Goal: Task Accomplishment & Management: Use online tool/utility

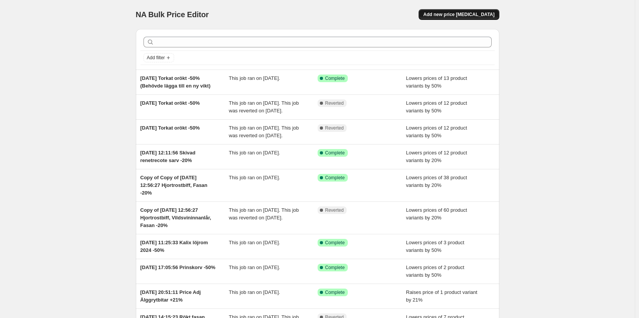
click at [490, 12] on span "Add new price [MEDICAL_DATA]" at bounding box center [458, 14] width 71 height 6
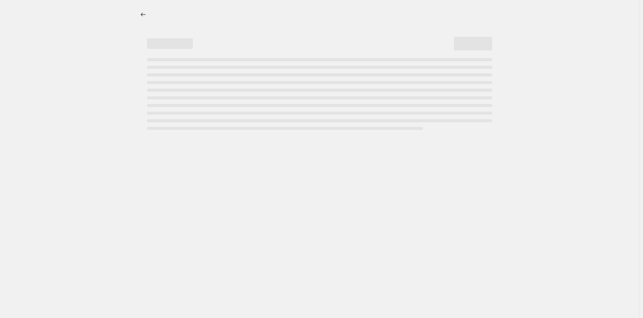
select select "percentage"
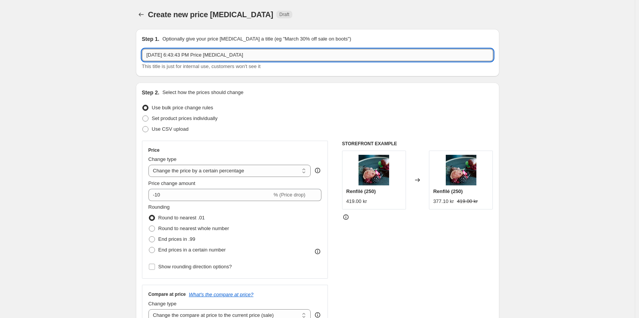
drag, startPoint x: 226, startPoint y: 54, endPoint x: 180, endPoint y: 54, distance: 46.3
click at [180, 54] on input "[DATE] 6:43:43 PM Price [MEDICAL_DATA]" at bounding box center [317, 55] width 351 height 12
type input "[DATE], Älgprodukter -20%"
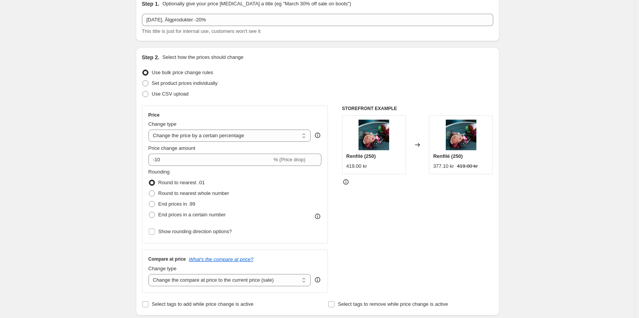
scroll to position [38, 0]
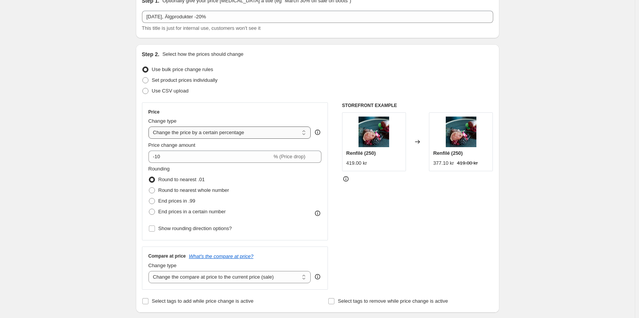
click at [247, 135] on select "Change the price to a certain amount Change the price by a certain amount Chang…" at bounding box center [229, 133] width 163 height 12
click at [249, 132] on select "Change the price to a certain amount Change the price by a certain amount Chang…" at bounding box center [229, 133] width 163 height 12
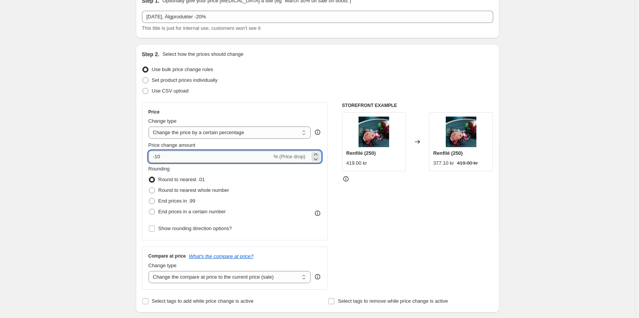
click at [219, 155] on input "-10" at bounding box center [210, 157] width 124 height 12
drag, startPoint x: 186, startPoint y: 156, endPoint x: 159, endPoint y: 157, distance: 27.2
click at [157, 157] on input "-10" at bounding box center [210, 157] width 124 height 12
type input "-20"
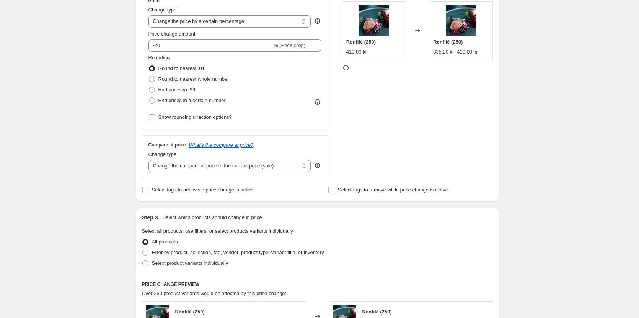
scroll to position [153, 0]
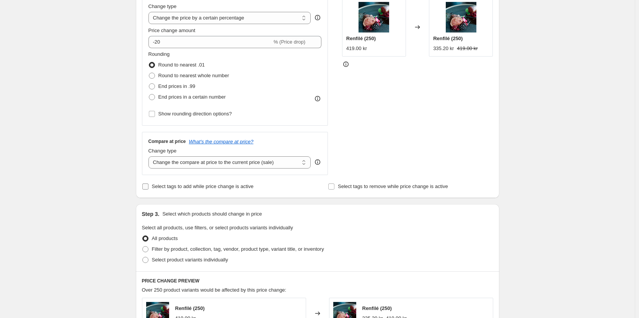
click at [152, 187] on label "Select tags to add while price change is active" at bounding box center [198, 186] width 112 height 11
click at [148, 187] on input "Select tags to add while price change is active" at bounding box center [145, 187] width 6 height 6
checkbox input "true"
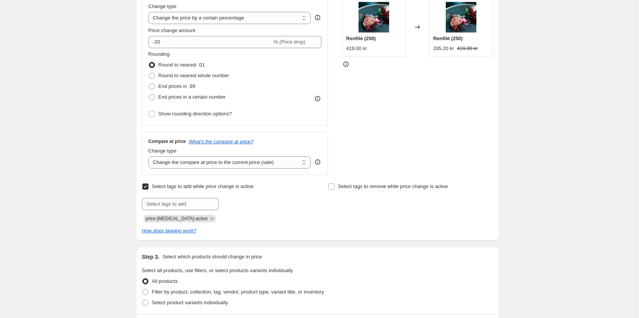
click at [100, 142] on div "Create new price [MEDICAL_DATA]. This page is ready Create new price [MEDICAL_D…" at bounding box center [317, 250] width 635 height 807
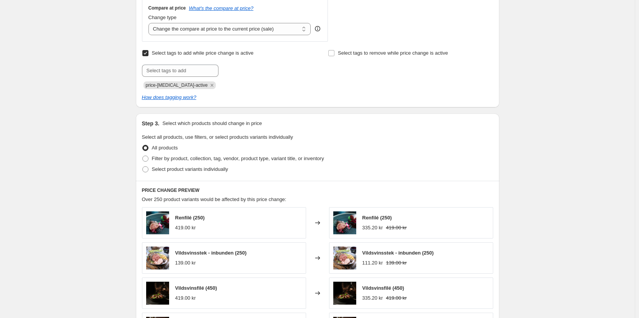
scroll to position [291, 0]
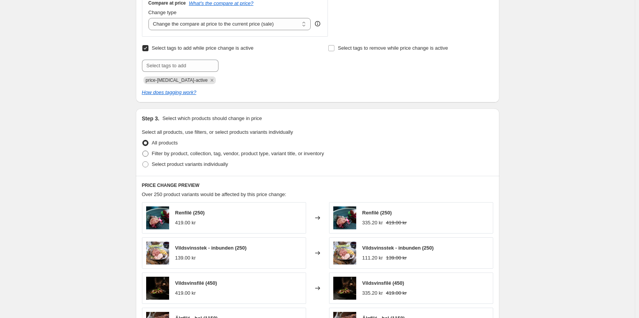
click at [268, 151] on span "Filter by product, collection, tag, vendor, product type, variant title, or inv…" at bounding box center [238, 154] width 172 height 6
click at [143, 151] on input "Filter by product, collection, tag, vendor, product type, variant title, or inv…" at bounding box center [142, 151] width 0 height 0
radio input "true"
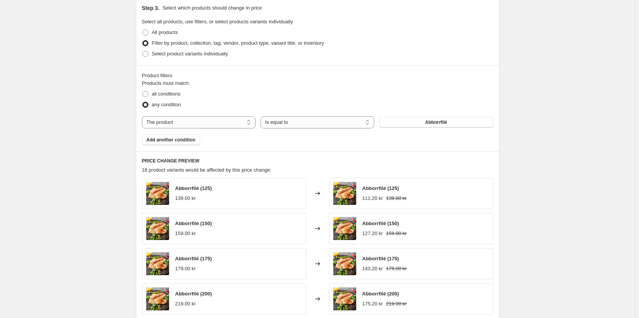
scroll to position [406, 0]
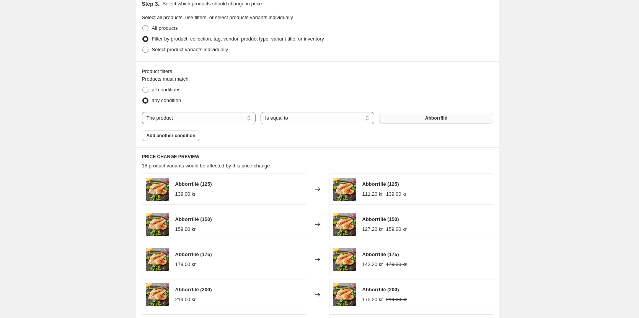
click at [410, 119] on button "Abborrfilé" at bounding box center [436, 118] width 114 height 11
click at [224, 119] on select "The product The product's collection The product's tag The product's vendor The…" at bounding box center [199, 118] width 114 height 12
select select "tag"
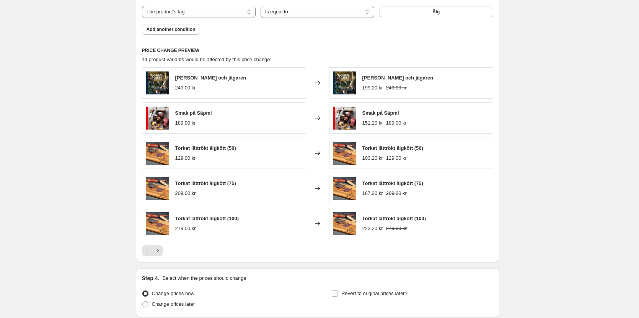
scroll to position [521, 0]
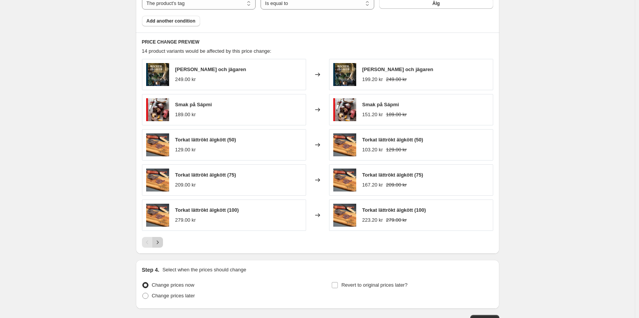
click at [161, 244] on icon "Next" at bounding box center [158, 243] width 8 height 8
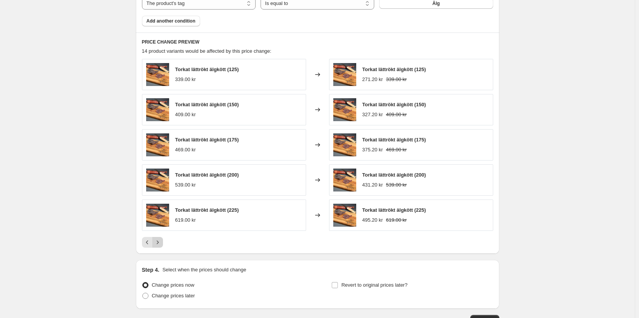
click at [161, 244] on icon "Next" at bounding box center [158, 243] width 8 height 8
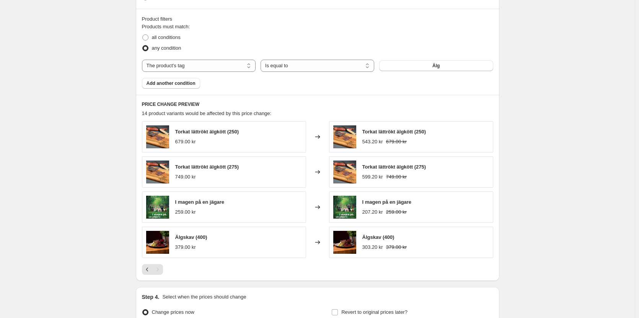
scroll to position [444, 0]
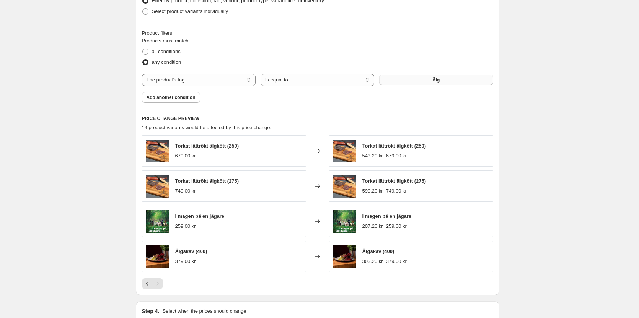
click at [440, 81] on span "Älg" at bounding box center [435, 80] width 7 height 6
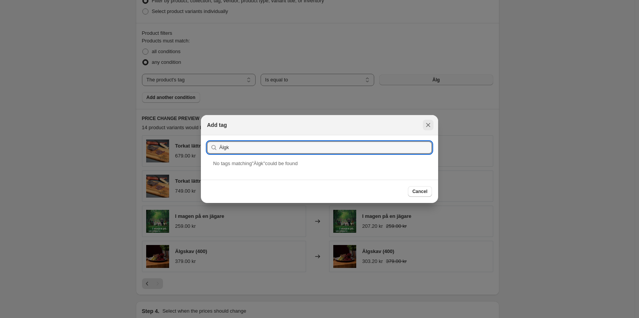
type input "Älgk"
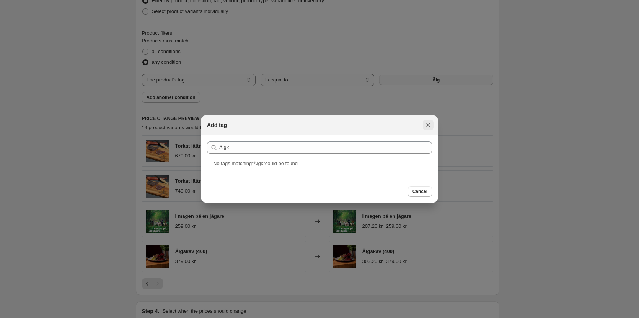
click at [430, 124] on icon "Close" at bounding box center [428, 125] width 8 height 8
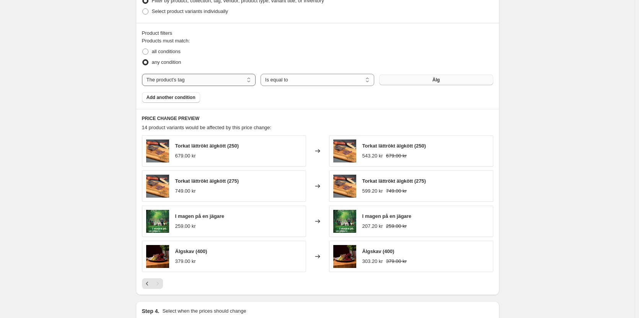
click at [208, 80] on select "The product The product's collection The product's tag The product's vendor The…" at bounding box center [199, 80] width 114 height 12
select select "collection"
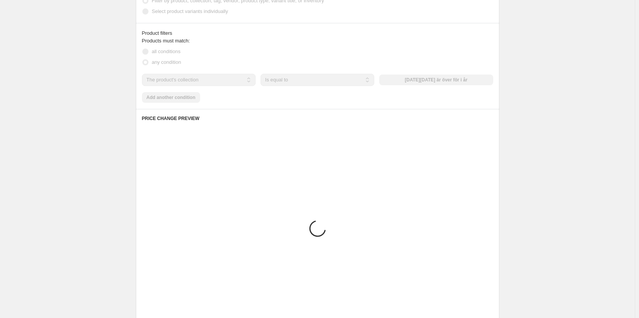
scroll to position [383, 0]
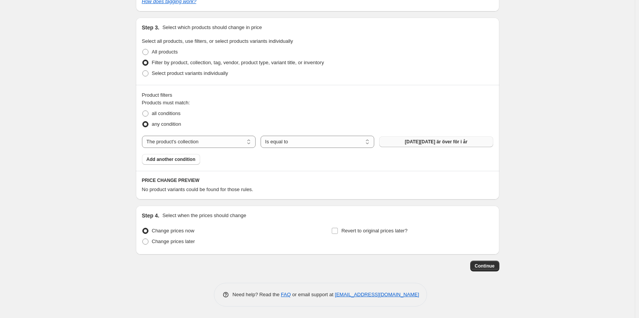
click at [431, 143] on span "[DATE][DATE] är över för i år" at bounding box center [436, 142] width 63 height 6
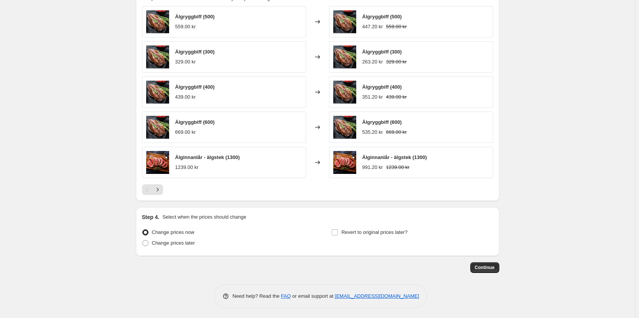
scroll to position [574, 0]
click at [161, 189] on icon "Next" at bounding box center [158, 190] width 8 height 8
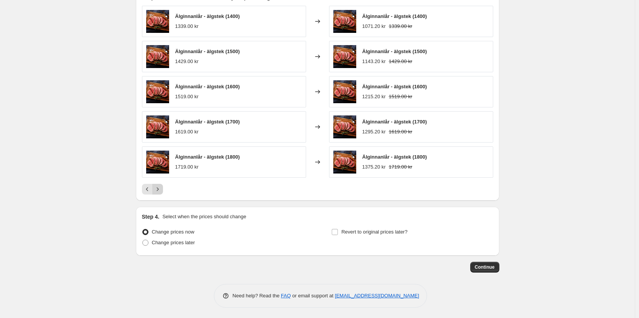
click at [163, 194] on button "Next" at bounding box center [157, 189] width 11 height 11
click at [161, 194] on button "Next" at bounding box center [157, 189] width 11 height 11
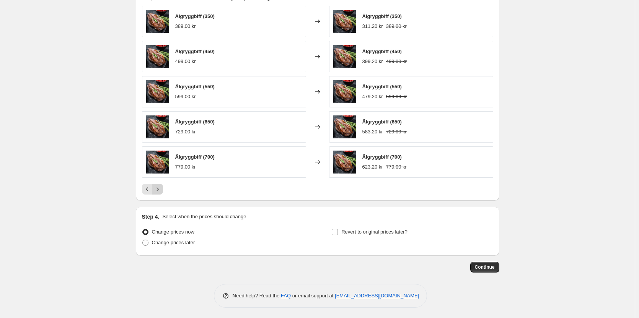
click at [161, 194] on button "Next" at bounding box center [157, 189] width 11 height 11
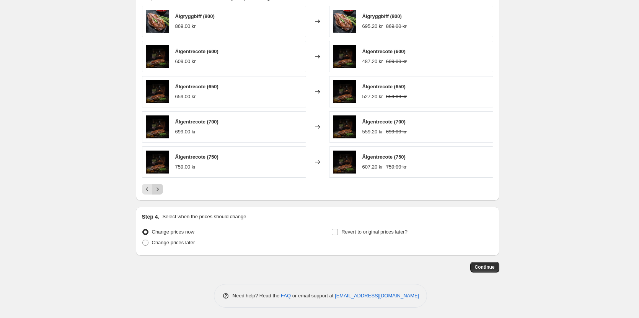
click at [161, 194] on button "Next" at bounding box center [157, 189] width 11 height 11
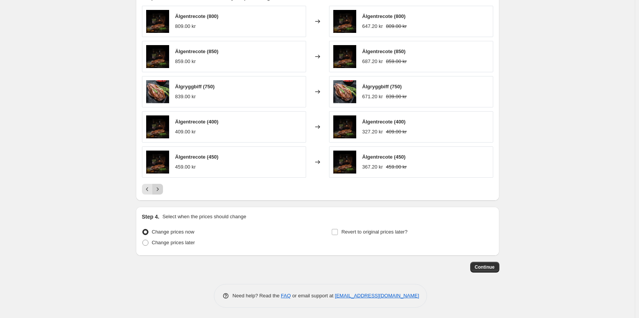
click at [161, 194] on button "Next" at bounding box center [157, 189] width 11 height 11
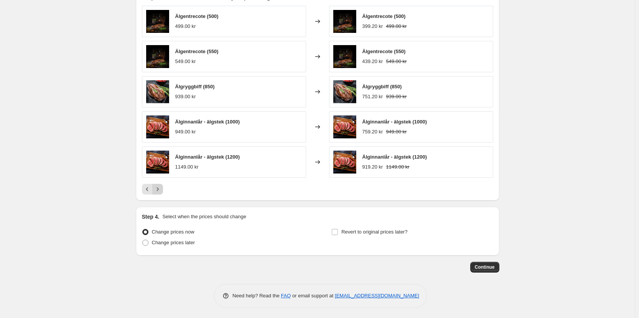
click at [161, 194] on button "Next" at bounding box center [157, 189] width 11 height 11
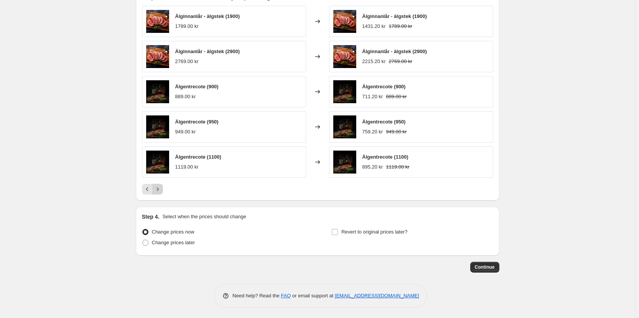
click at [161, 194] on button "Next" at bounding box center [157, 189] width 11 height 11
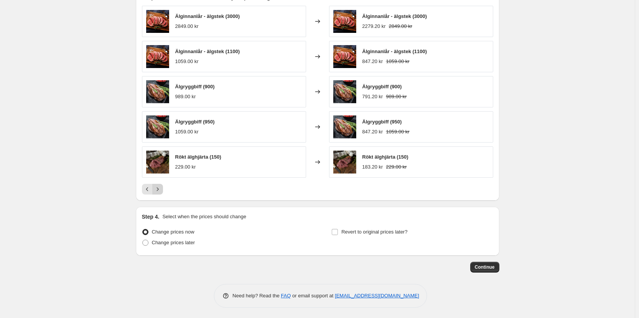
click at [161, 194] on button "Next" at bounding box center [157, 189] width 11 height 11
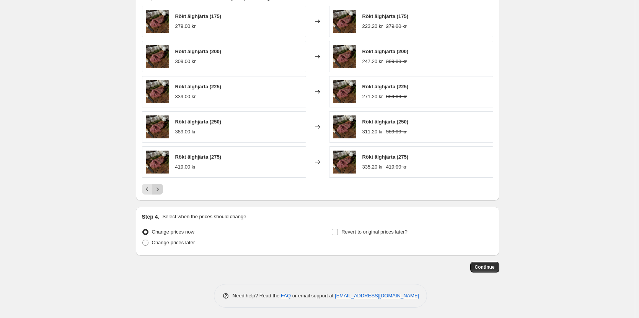
click at [161, 194] on button "Next" at bounding box center [157, 189] width 11 height 11
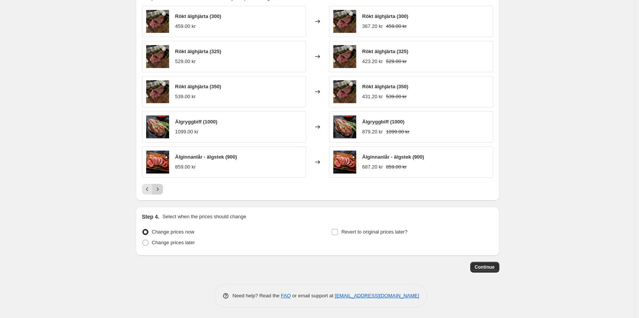
click at [161, 194] on button "Next" at bounding box center [157, 189] width 11 height 11
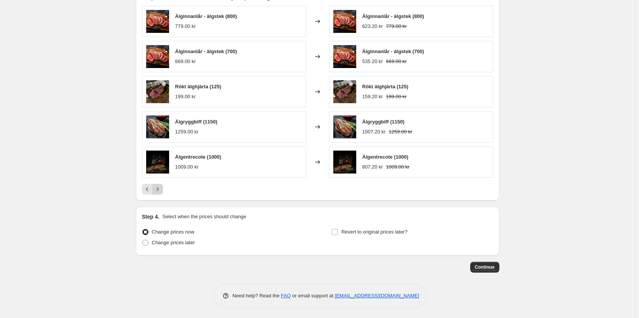
click at [161, 194] on button "Next" at bounding box center [157, 189] width 11 height 11
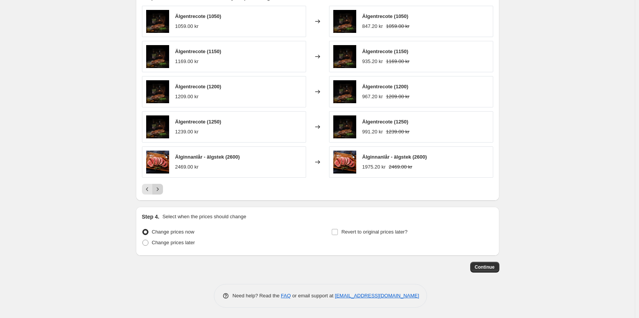
click at [161, 194] on button "Next" at bounding box center [157, 189] width 11 height 11
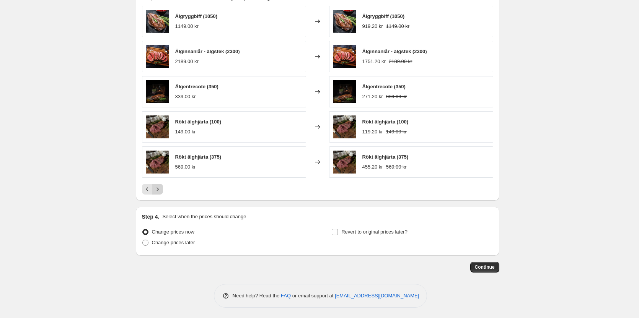
click at [161, 194] on button "Next" at bounding box center [157, 189] width 11 height 11
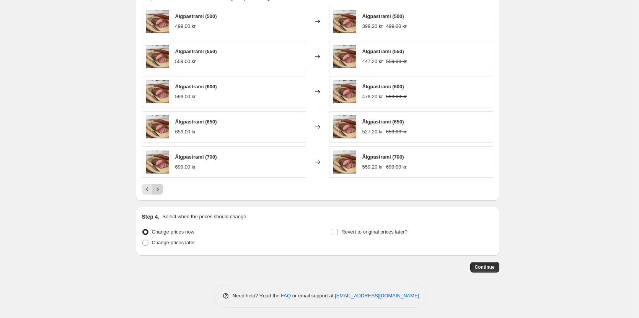
click at [161, 194] on button "Next" at bounding box center [157, 189] width 11 height 11
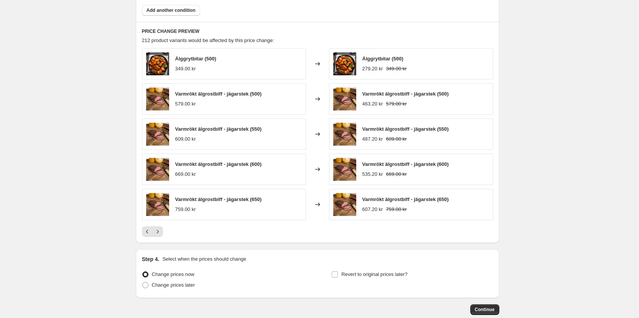
scroll to position [536, 0]
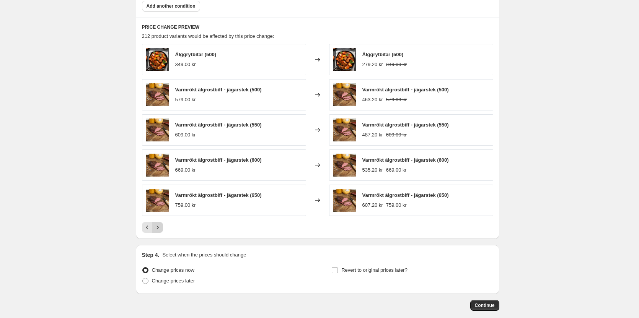
click at [161, 226] on icon "Next" at bounding box center [158, 228] width 8 height 8
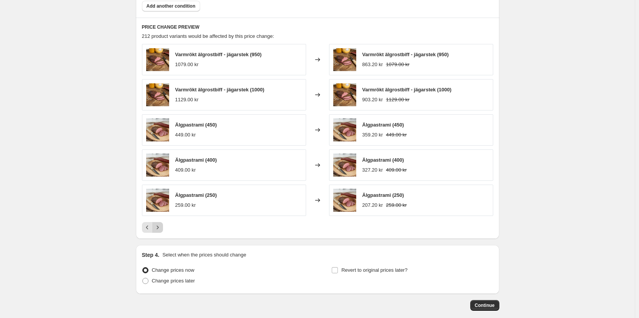
click at [161, 226] on icon "Next" at bounding box center [158, 228] width 8 height 8
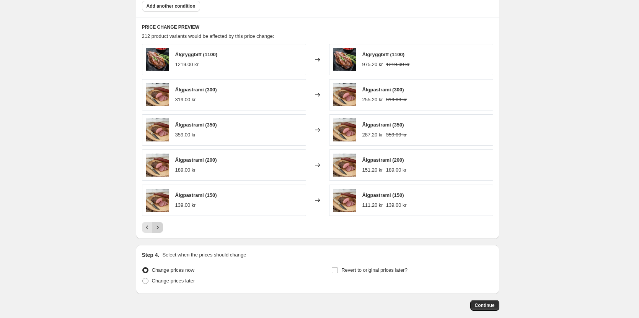
click at [161, 226] on icon "Next" at bounding box center [158, 228] width 8 height 8
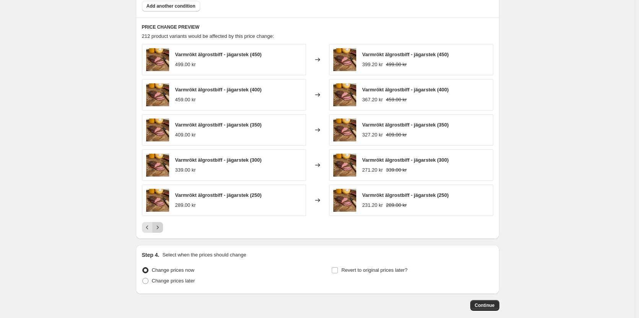
click at [161, 226] on icon "Next" at bounding box center [158, 228] width 8 height 8
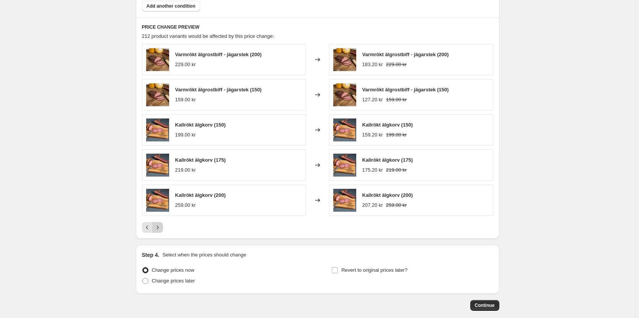
click at [161, 226] on icon "Next" at bounding box center [158, 228] width 8 height 8
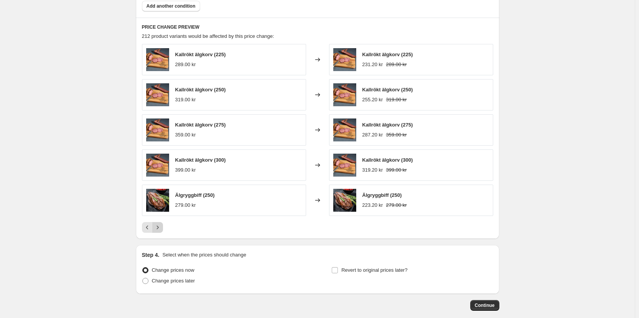
click at [161, 226] on icon "Next" at bounding box center [158, 228] width 8 height 8
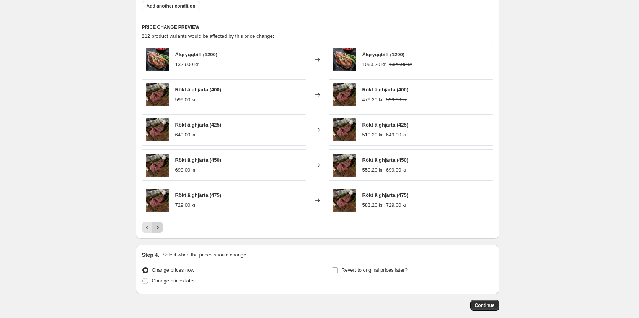
click at [161, 226] on icon "Next" at bounding box center [158, 228] width 8 height 8
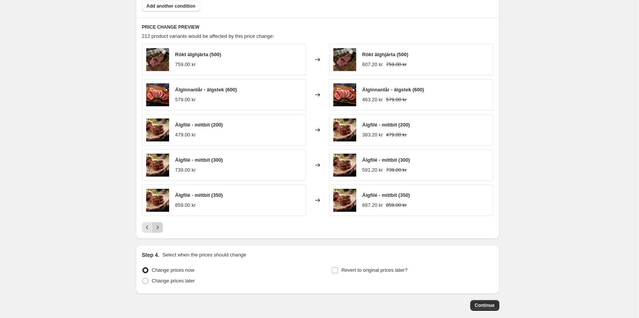
click at [161, 226] on icon "Next" at bounding box center [158, 228] width 8 height 8
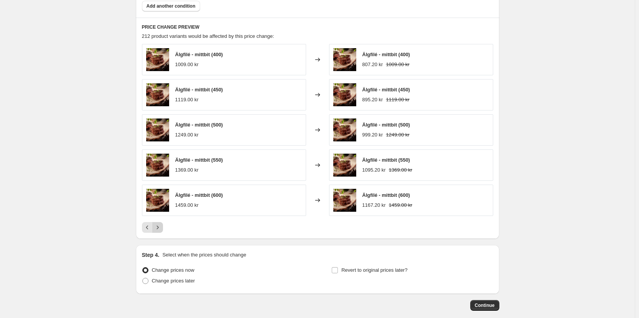
click at [161, 226] on icon "Next" at bounding box center [158, 228] width 8 height 8
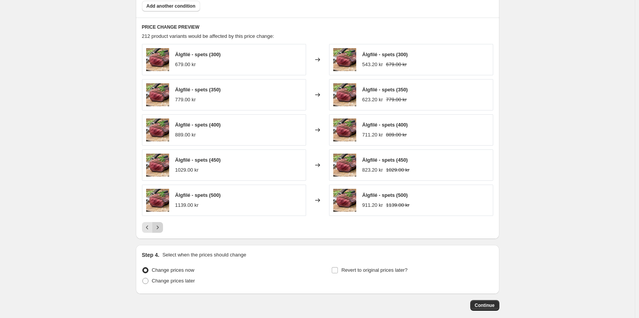
click at [161, 226] on icon "Next" at bounding box center [158, 228] width 8 height 8
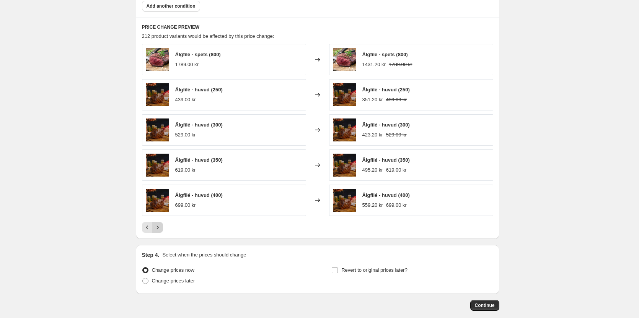
click at [161, 226] on icon "Next" at bounding box center [158, 228] width 8 height 8
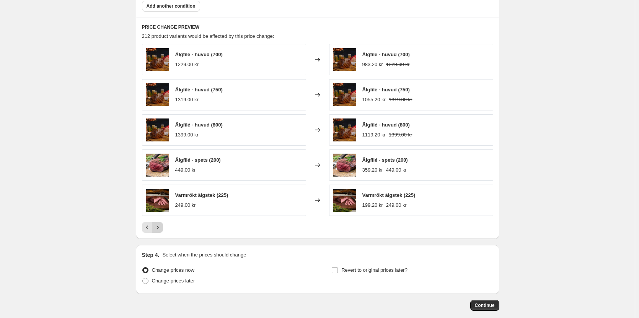
click at [161, 226] on icon "Next" at bounding box center [158, 228] width 8 height 8
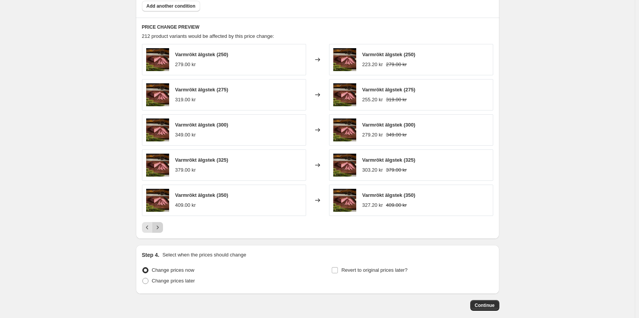
click at [161, 226] on icon "Next" at bounding box center [158, 228] width 8 height 8
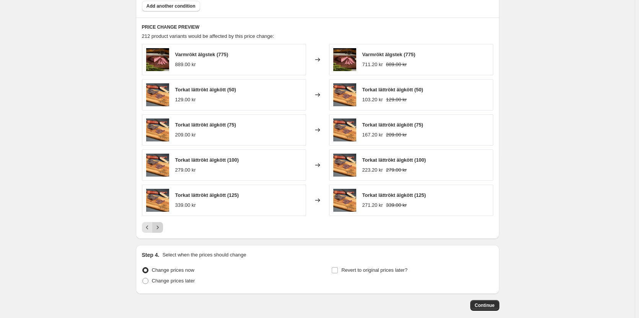
click at [161, 226] on icon "Next" at bounding box center [158, 228] width 8 height 8
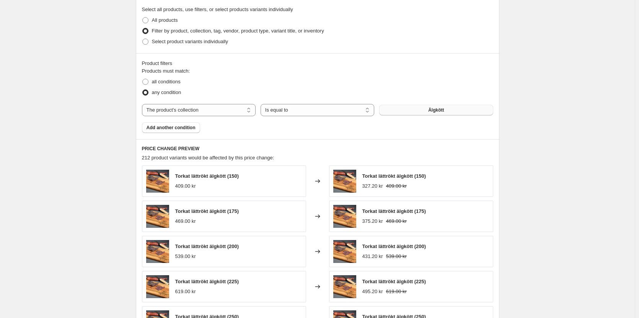
scroll to position [576, 0]
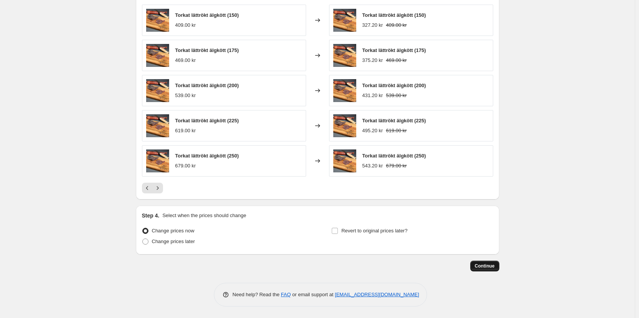
click at [492, 269] on button "Continue" at bounding box center [484, 266] width 29 height 11
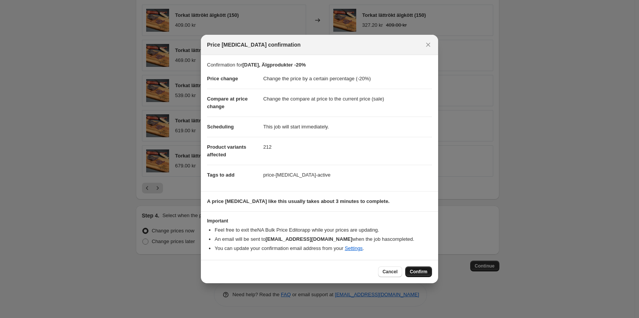
click at [426, 273] on span "Confirm" at bounding box center [419, 272] width 18 height 6
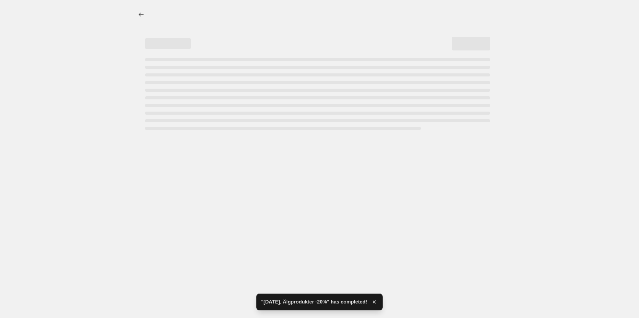
select select "percentage"
select select "collection"
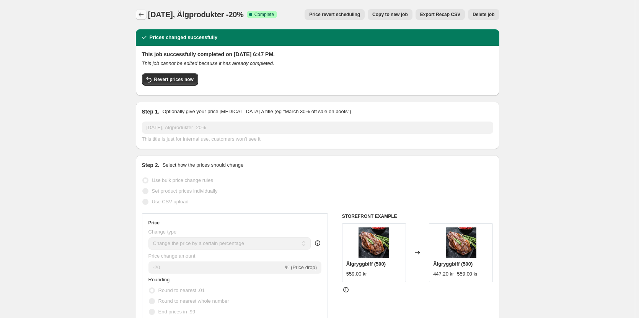
click at [145, 15] on icon "Price change jobs" at bounding box center [141, 15] width 8 height 8
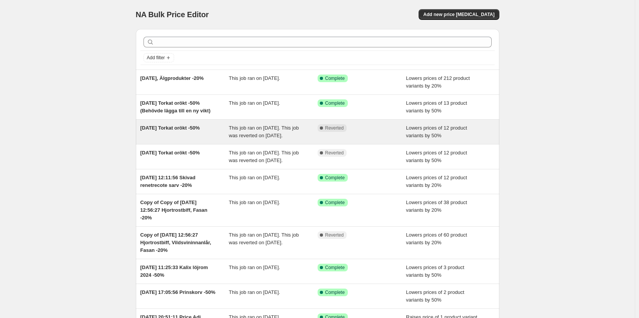
drag, startPoint x: 60, startPoint y: 86, endPoint x: 152, endPoint y: 138, distance: 105.3
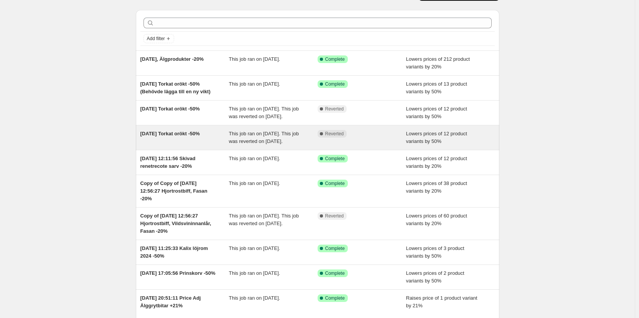
scroll to position [21, 0]
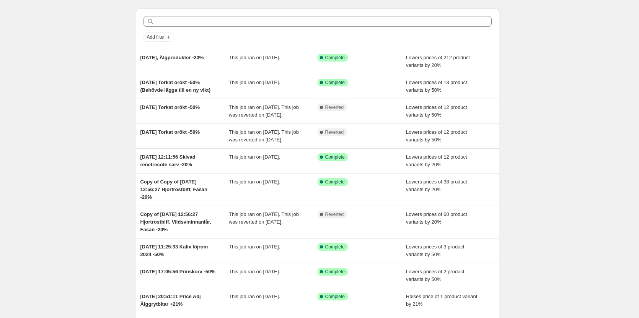
click at [184, 15] on div at bounding box center [317, 21] width 354 height 17
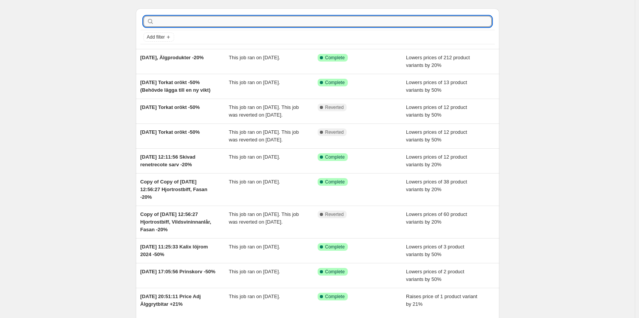
click at [185, 21] on input "text" at bounding box center [324, 21] width 336 height 11
type input "grytbit"
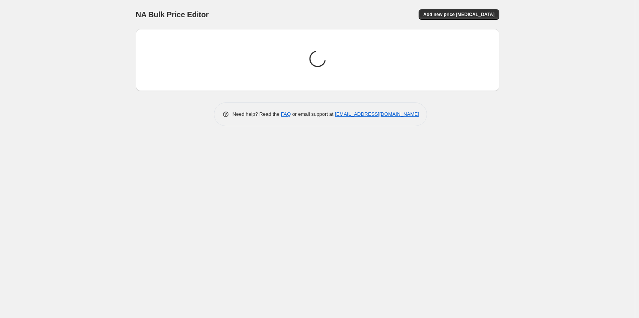
scroll to position [0, 0]
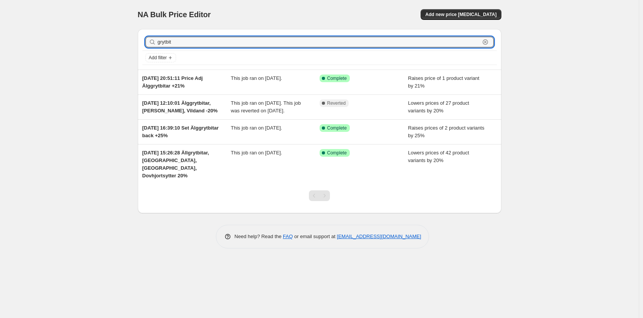
drag, startPoint x: 99, startPoint y: 42, endPoint x: 86, endPoint y: 47, distance: 14.6
click at [93, 44] on div "NA Bulk Price Editor. This page is ready NA Bulk Price Editor Add new price [ME…" at bounding box center [319, 159] width 638 height 318
click at [485, 40] on icon "button" at bounding box center [485, 42] width 8 height 8
click at [68, 98] on div "NA Bulk Price Editor. This page is ready NA Bulk Price Editor Add new price [ME…" at bounding box center [319, 159] width 638 height 318
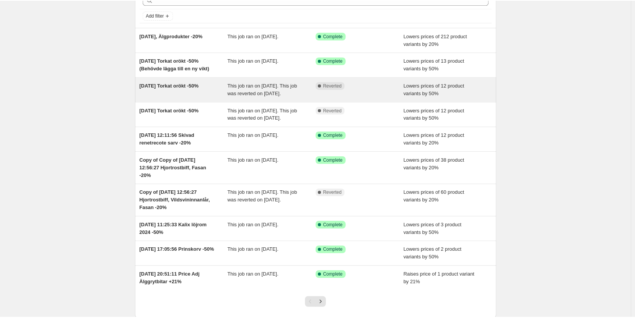
scroll to position [43, 0]
